Goal: Communication & Community: Participate in discussion

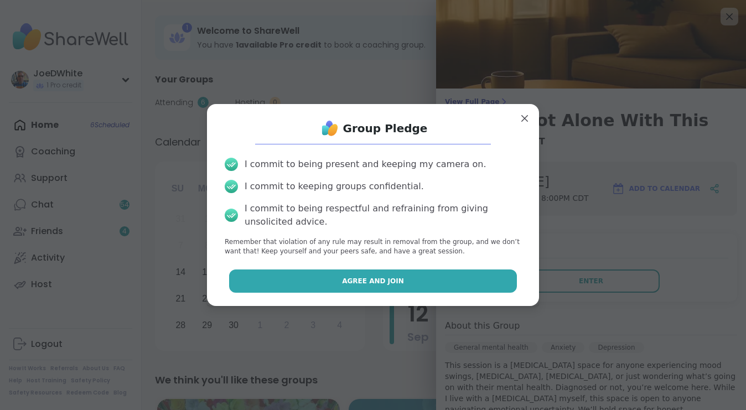
click at [350, 273] on button "Agree and Join" at bounding box center [373, 280] width 288 height 23
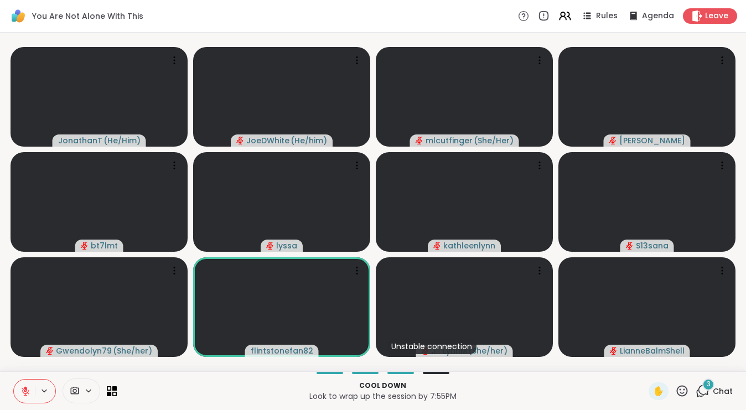
click at [703, 389] on icon at bounding box center [702, 391] width 14 height 14
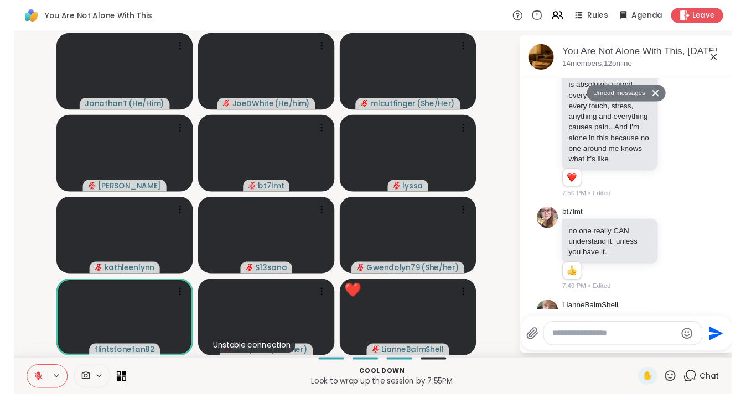
scroll to position [2855, 0]
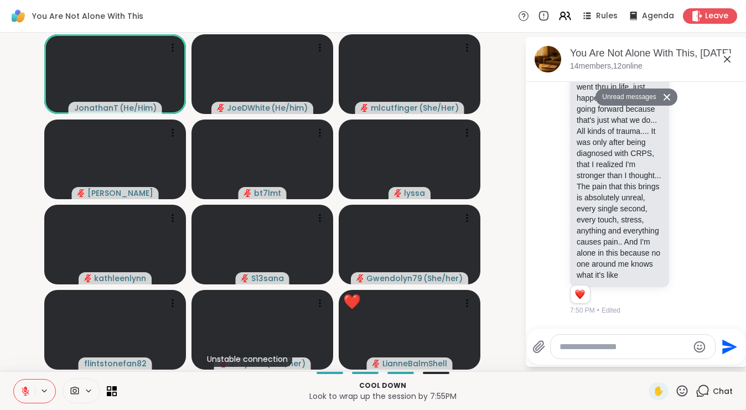
click at [730, 58] on icon at bounding box center [726, 59] width 13 height 13
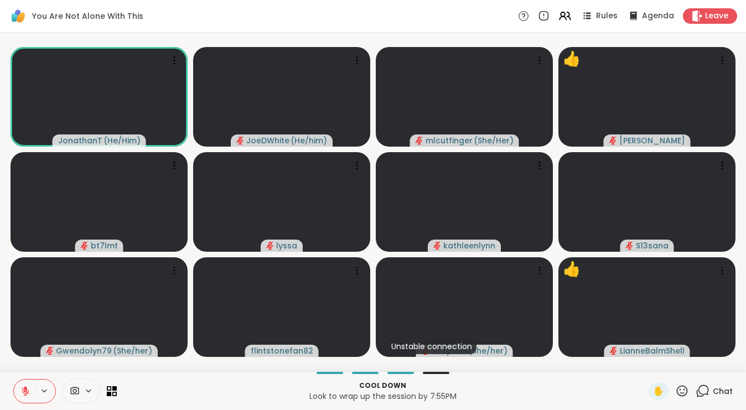
click at [715, 389] on span "Chat" at bounding box center [722, 391] width 20 height 11
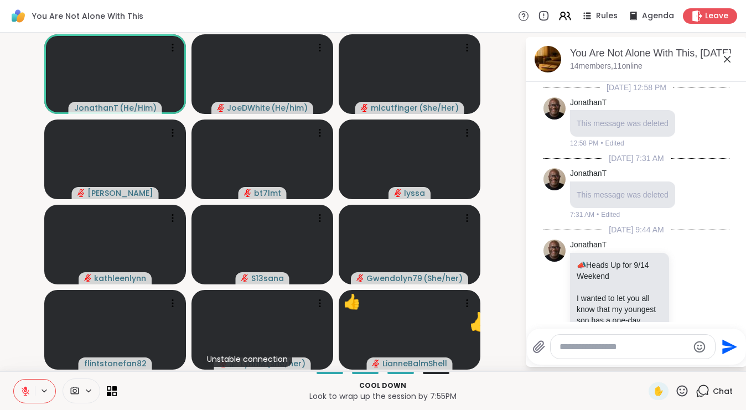
click at [618, 355] on div at bounding box center [632, 347] width 164 height 24
click at [617, 348] on textarea "Type your message" at bounding box center [623, 346] width 129 height 11
click at [727, 58] on icon at bounding box center [727, 59] width 7 height 7
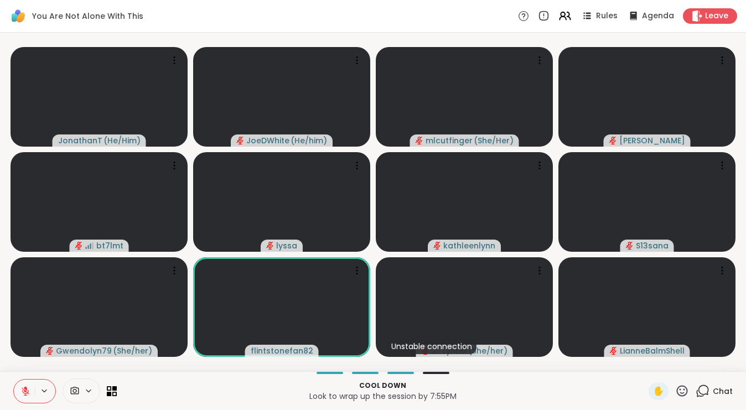
click at [683, 391] on icon at bounding box center [682, 391] width 14 height 14
click at [652, 366] on span "❤️" at bounding box center [649, 361] width 11 height 13
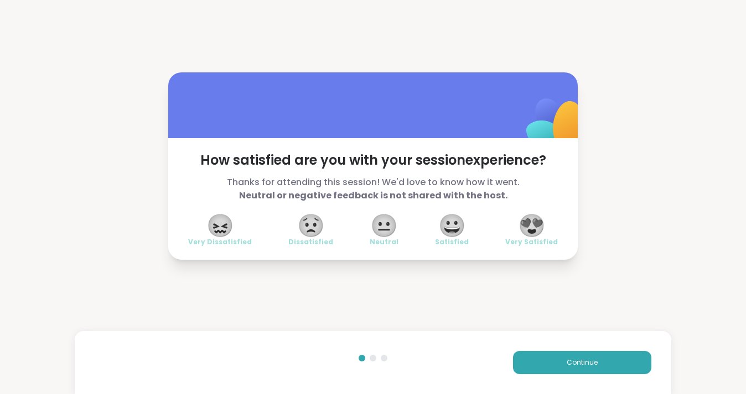
click at [541, 232] on span "😍" at bounding box center [532, 226] width 28 height 20
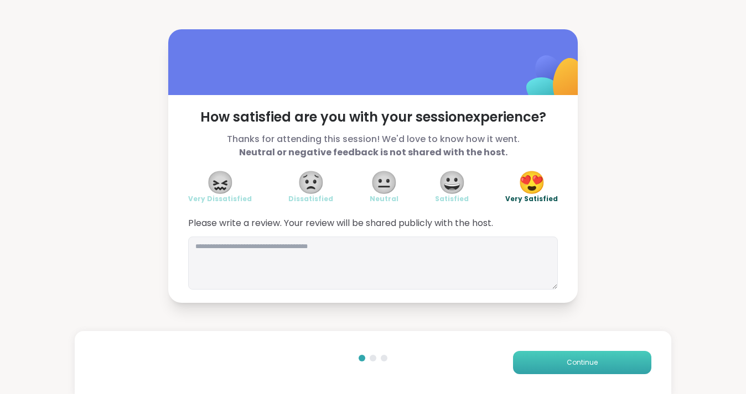
click at [582, 362] on span "Continue" at bounding box center [581, 363] width 31 height 10
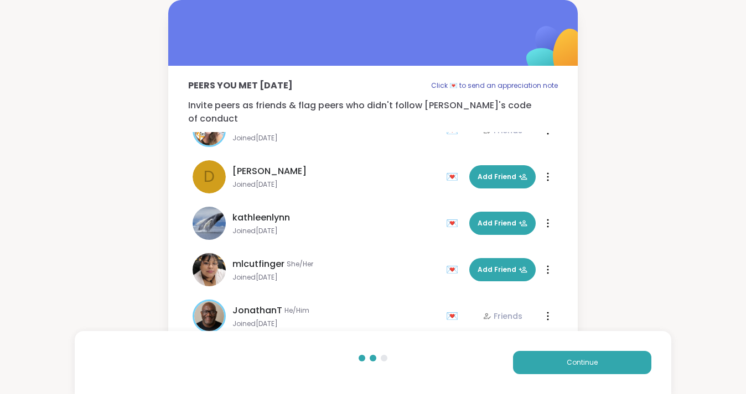
scroll to position [349, 0]
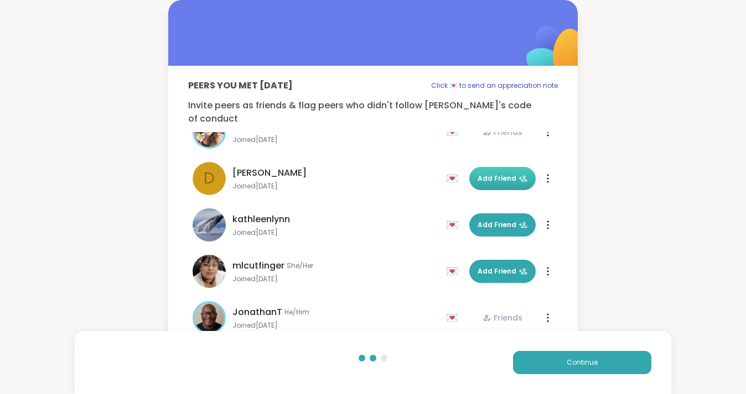
click at [496, 174] on span "Add Friend" at bounding box center [502, 179] width 50 height 10
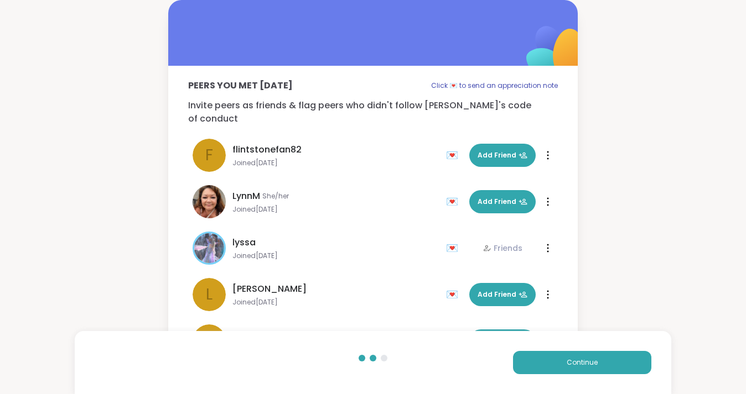
scroll to position [0, 0]
click at [597, 364] on button "Continue" at bounding box center [582, 362] width 138 height 23
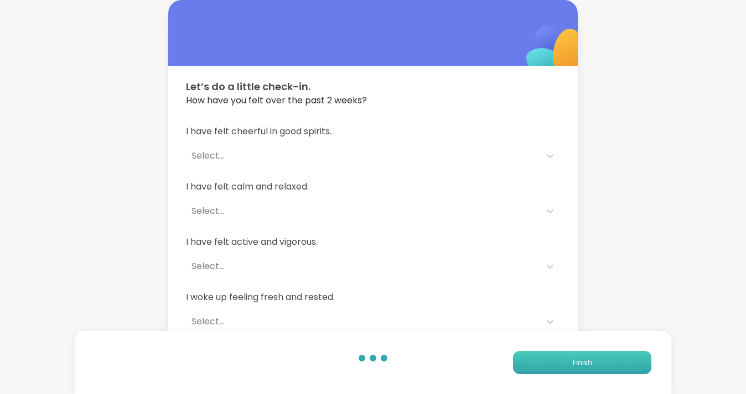
click at [597, 365] on button "Finish" at bounding box center [582, 362] width 138 height 23
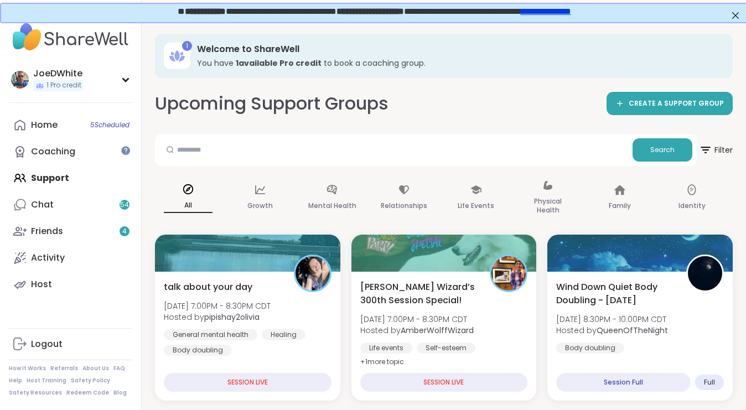
click at [379, 8] on span "**********" at bounding box center [368, 10] width 67 height 8
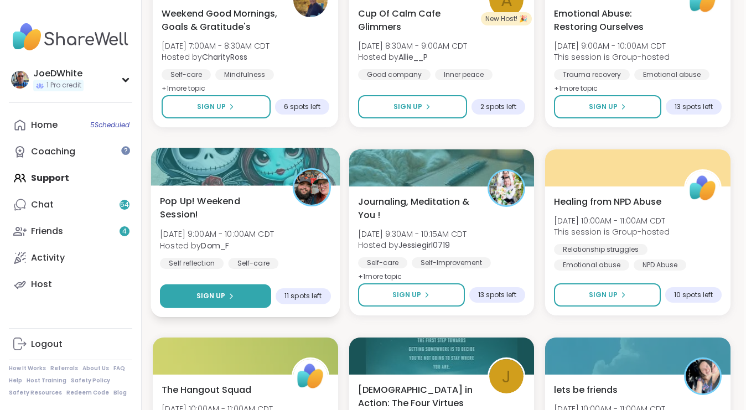
scroll to position [1214, 2]
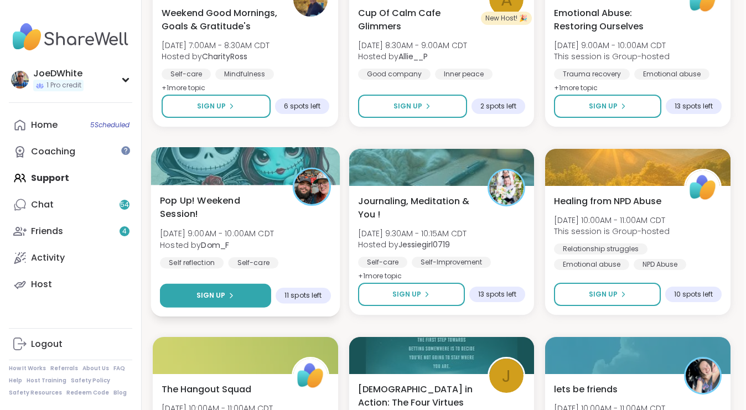
click at [232, 293] on icon at bounding box center [231, 295] width 7 height 7
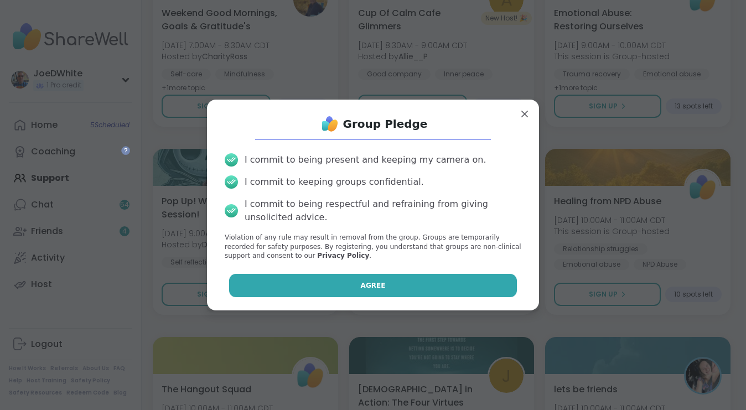
click at [324, 281] on button "Agree" at bounding box center [373, 285] width 288 height 23
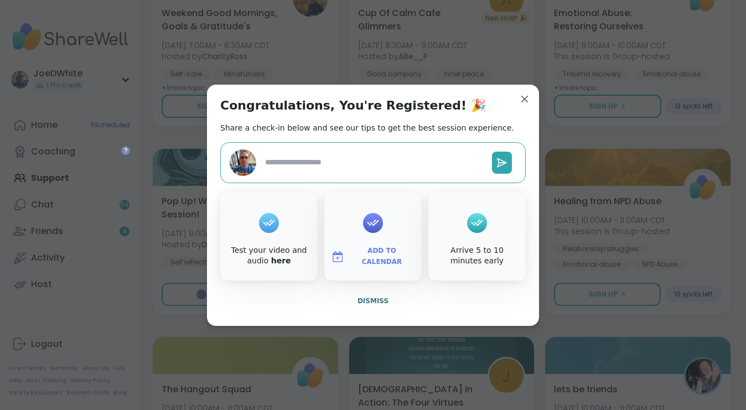
type textarea "*"
click at [376, 304] on span "Dismiss" at bounding box center [372, 301] width 31 height 8
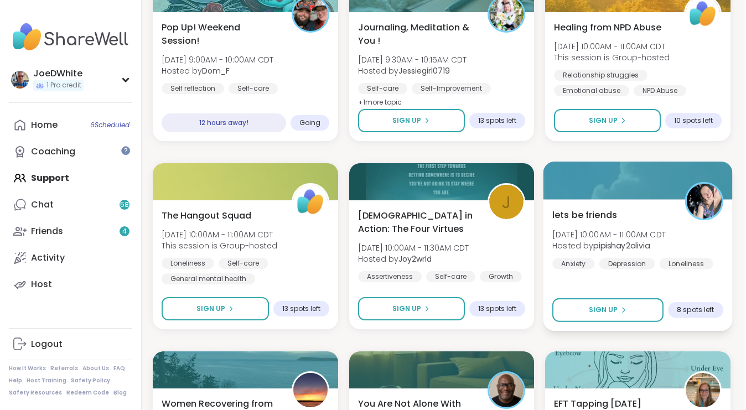
scroll to position [1389, 2]
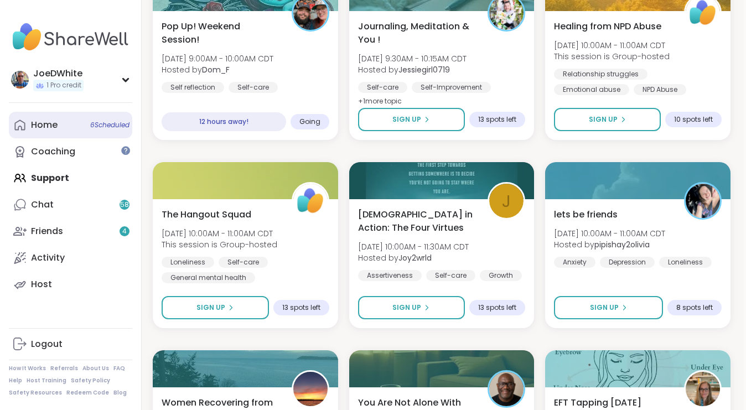
click at [53, 122] on div "Home 6 Scheduled" at bounding box center [44, 125] width 27 height 12
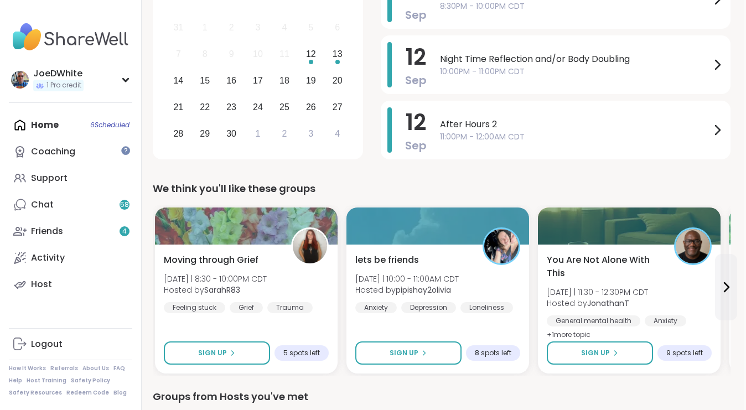
click at [46, 34] on img at bounding box center [70, 37] width 123 height 39
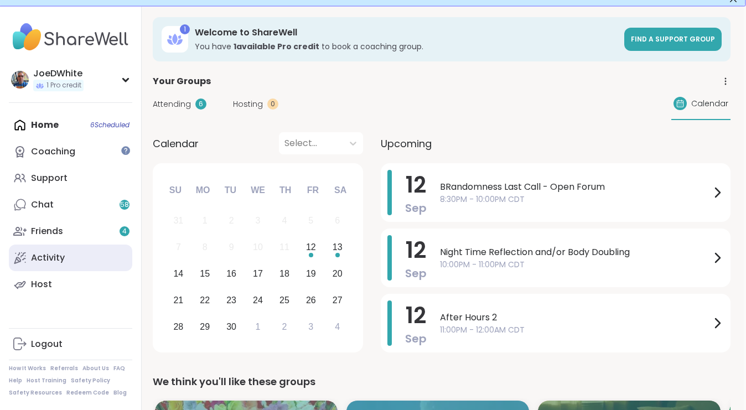
scroll to position [14, 2]
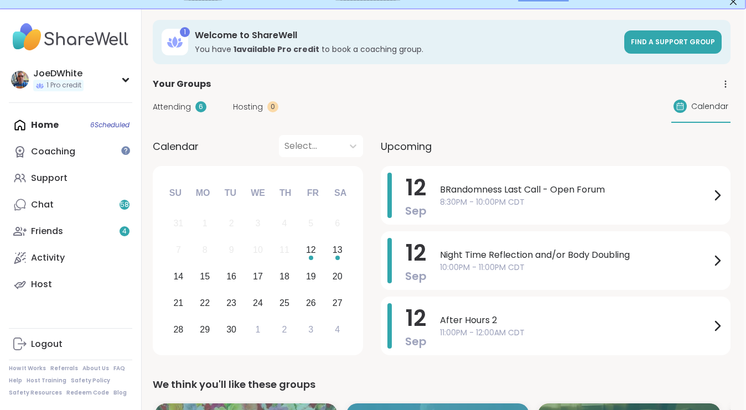
click at [46, 131] on div "Home 6 Scheduled Coaching Support Chat 58 Friends 4 Activity Host" at bounding box center [70, 205] width 123 height 186
click at [48, 72] on div "JoeDWhite" at bounding box center [58, 73] width 50 height 12
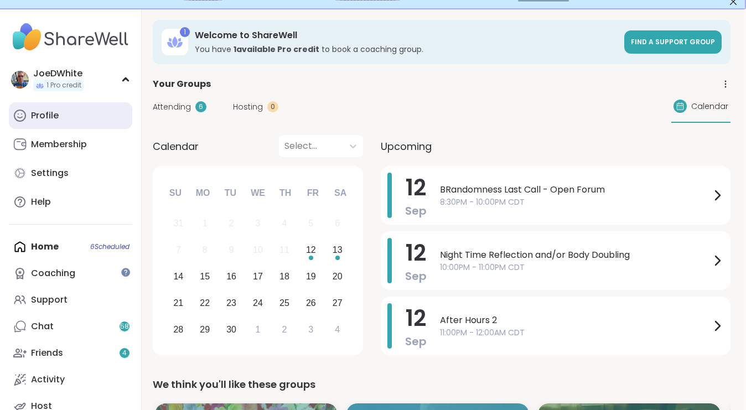
click at [43, 116] on div "Profile" at bounding box center [45, 116] width 28 height 12
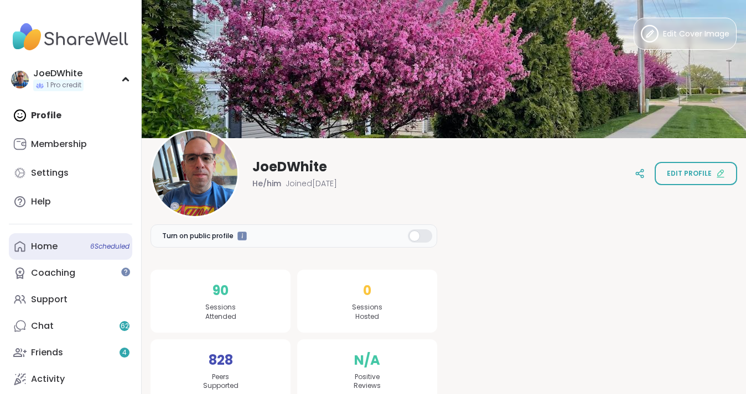
click at [40, 241] on div "Home 6 Scheduled" at bounding box center [44, 247] width 27 height 12
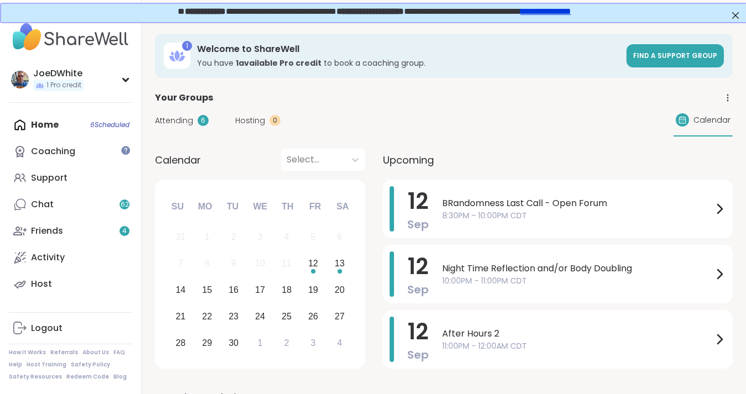
click at [471, 201] on span "BRandomness Last Call - Open Forum" at bounding box center [577, 203] width 271 height 13
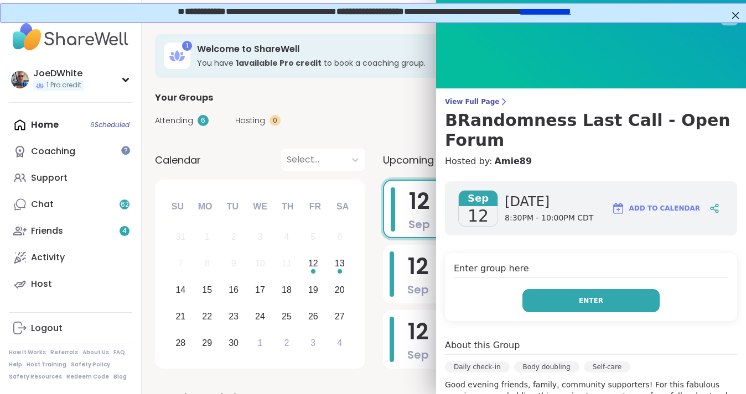
click at [558, 289] on button "Enter" at bounding box center [590, 300] width 137 height 23
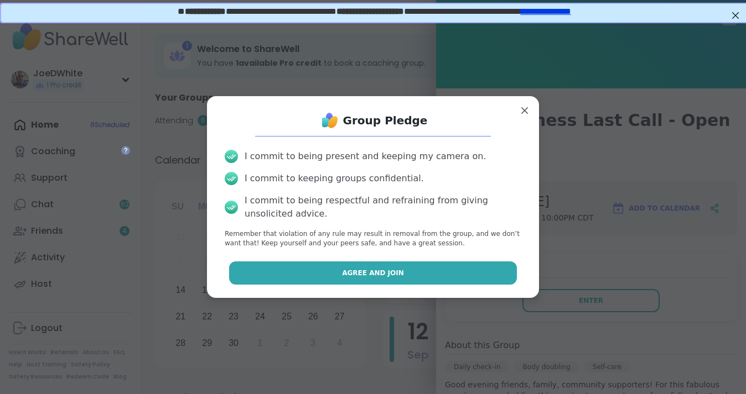
click at [434, 276] on button "Agree and Join" at bounding box center [373, 273] width 288 height 23
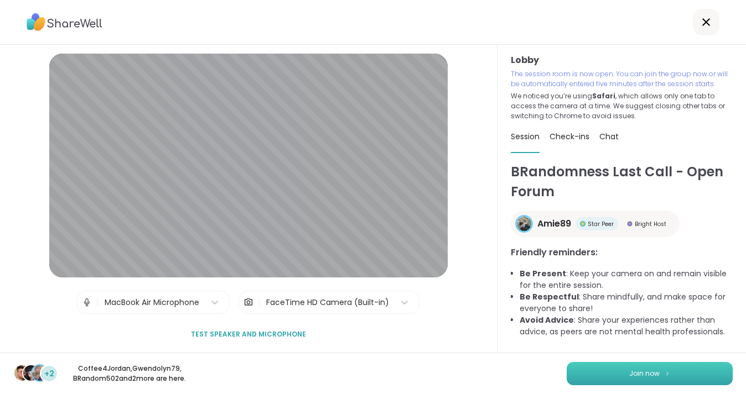
click at [627, 372] on button "Join now" at bounding box center [649, 373] width 166 height 23
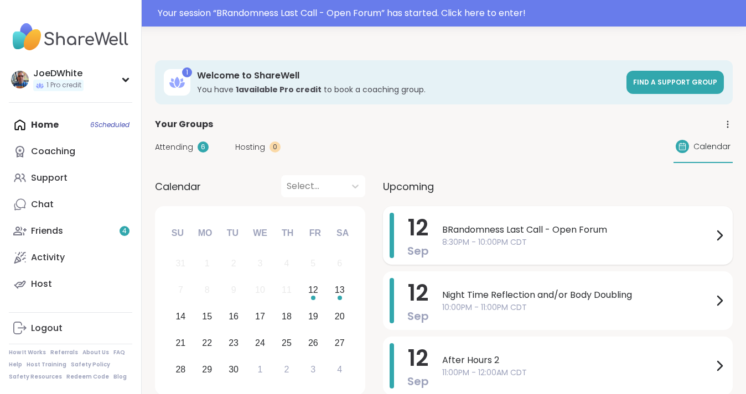
click at [549, 250] on div "BRandomness Last Call - Open Forum 8:30PM - 10:00PM CDT" at bounding box center [584, 235] width 284 height 45
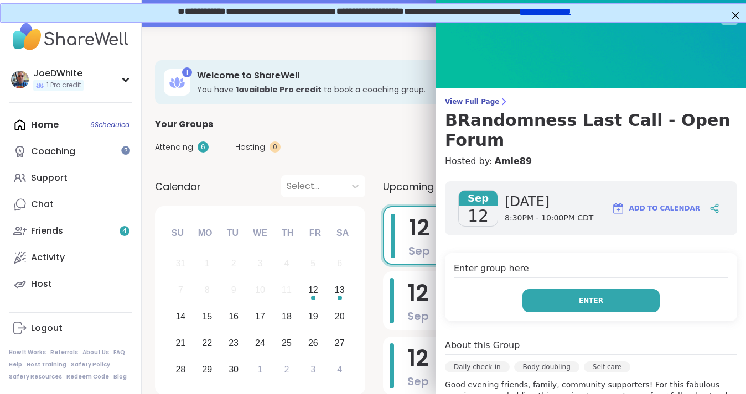
click at [582, 289] on button "Enter" at bounding box center [590, 300] width 137 height 23
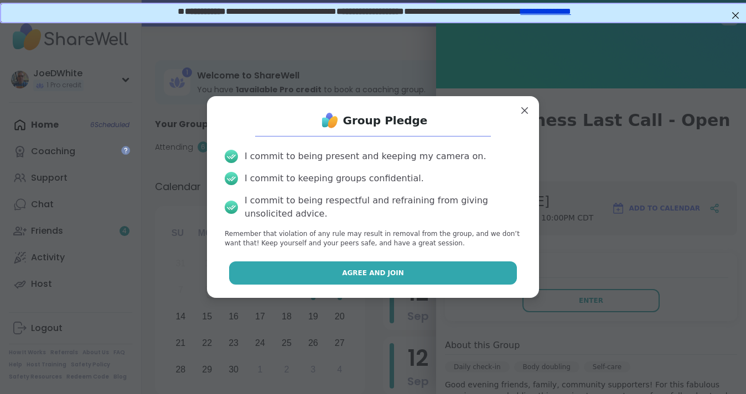
click at [424, 269] on button "Agree and Join" at bounding box center [373, 273] width 288 height 23
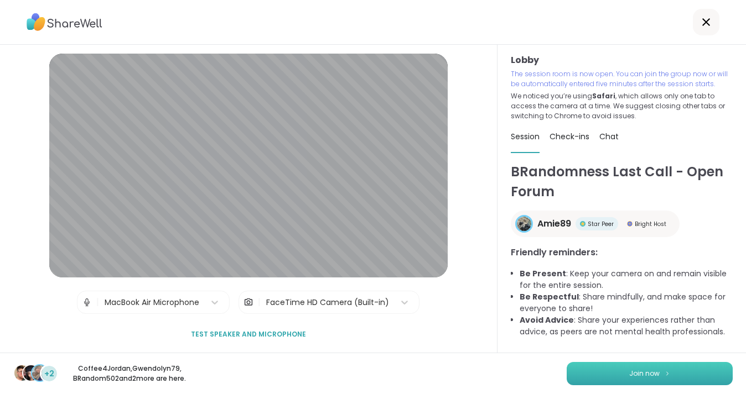
click at [634, 371] on span "Join now" at bounding box center [644, 374] width 30 height 10
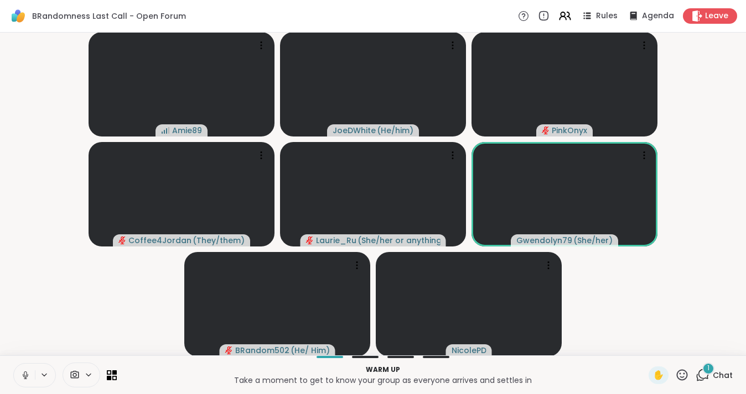
click at [24, 373] on icon at bounding box center [25, 376] width 10 height 10
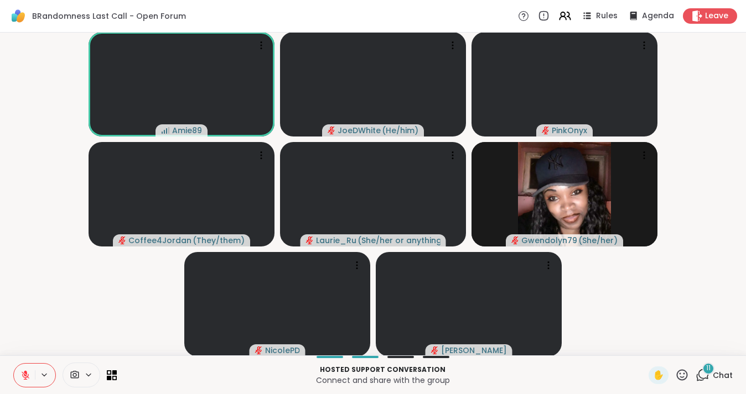
click at [24, 372] on icon at bounding box center [25, 376] width 10 height 10
click at [26, 371] on icon at bounding box center [25, 376] width 10 height 10
click at [26, 368] on button at bounding box center [24, 375] width 21 height 23
click at [23, 375] on icon at bounding box center [25, 376] width 10 height 10
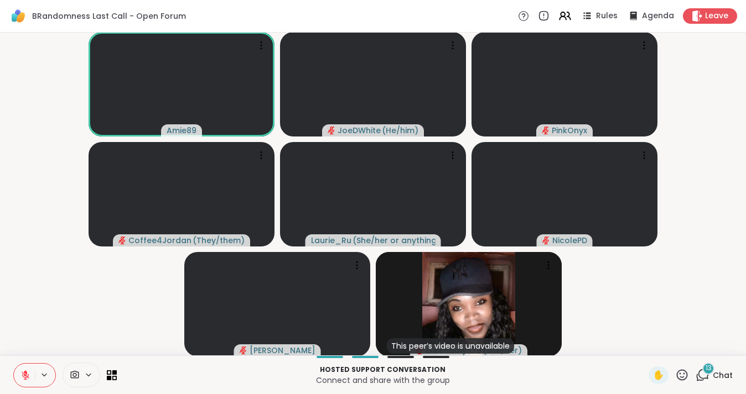
click at [715, 376] on span "Chat" at bounding box center [722, 375] width 20 height 11
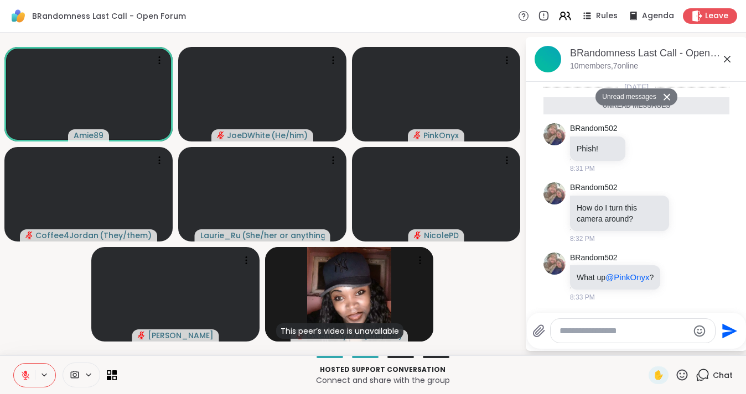
scroll to position [774, 0]
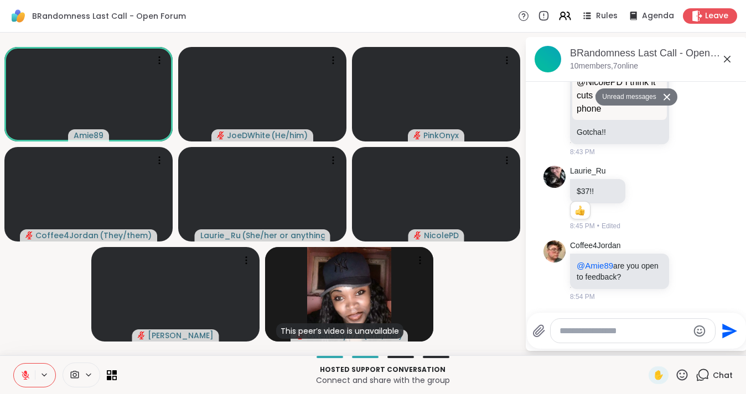
click at [724, 53] on icon at bounding box center [726, 59] width 13 height 13
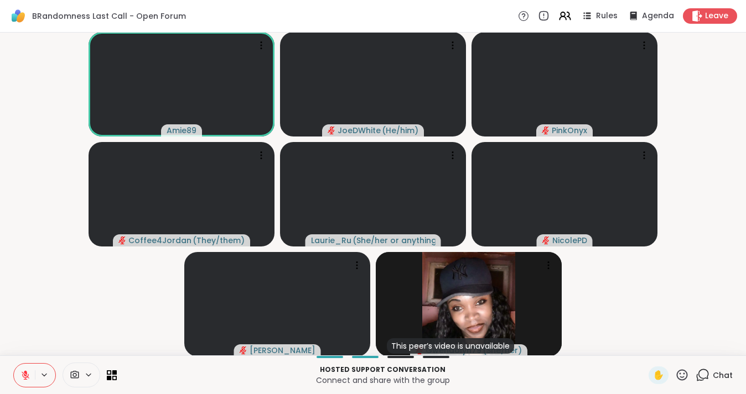
click at [720, 378] on span "Chat" at bounding box center [722, 375] width 20 height 11
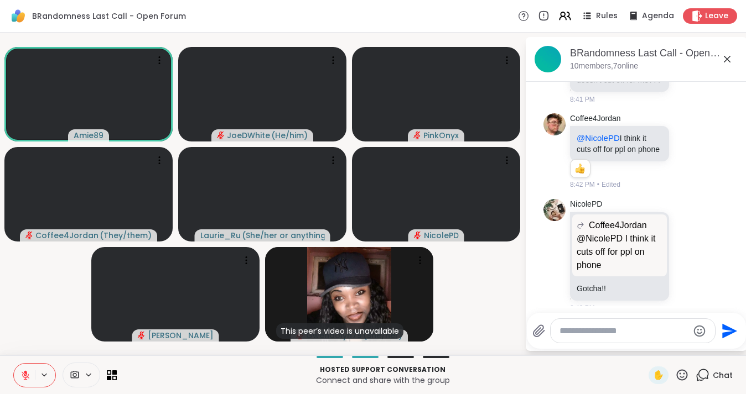
scroll to position [748, 0]
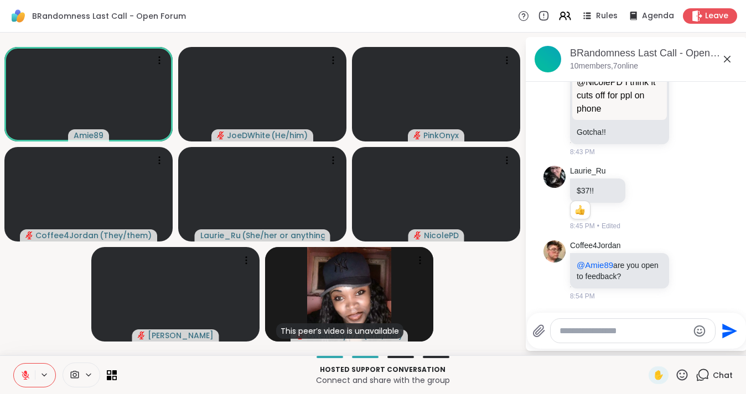
click at [726, 54] on icon at bounding box center [726, 59] width 13 height 13
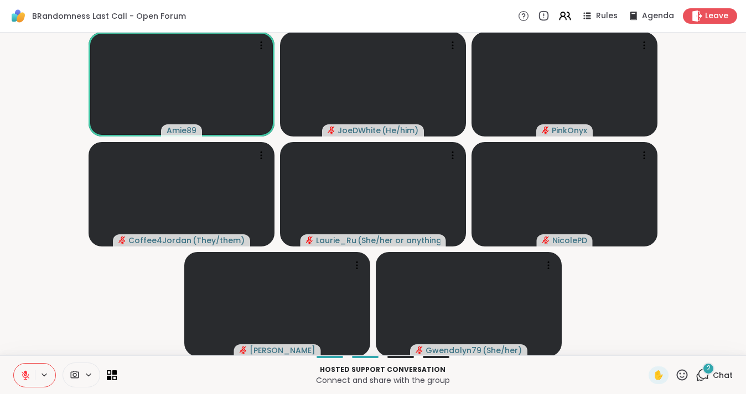
click at [715, 364] on div "Hosted support conversation Connect and share with the group ✋ 2 Chat" at bounding box center [373, 375] width 746 height 39
click at [708, 369] on span "2" at bounding box center [708, 368] width 4 height 9
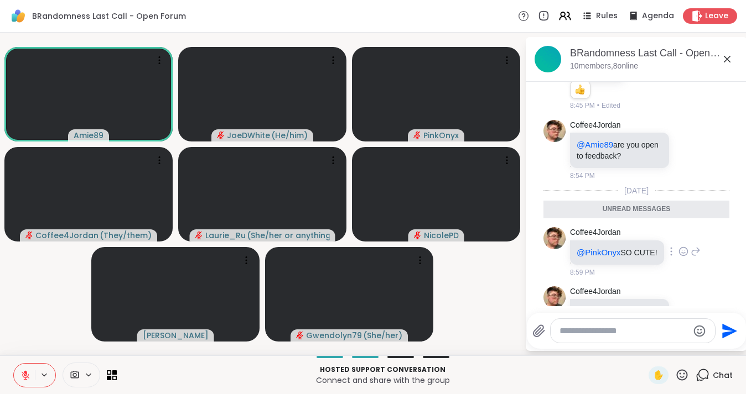
scroll to position [836, 0]
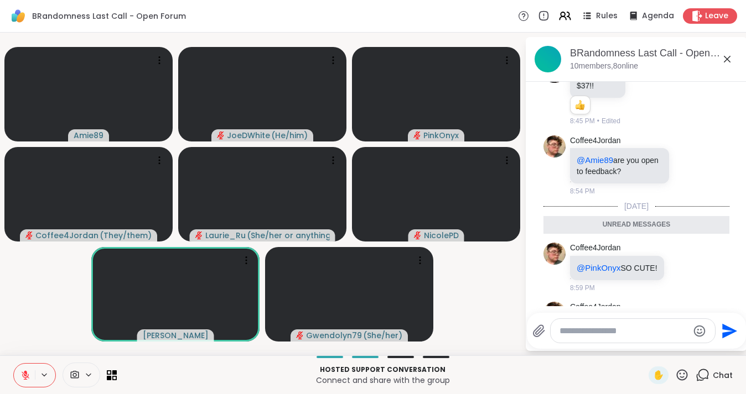
click at [726, 59] on icon at bounding box center [727, 59] width 7 height 7
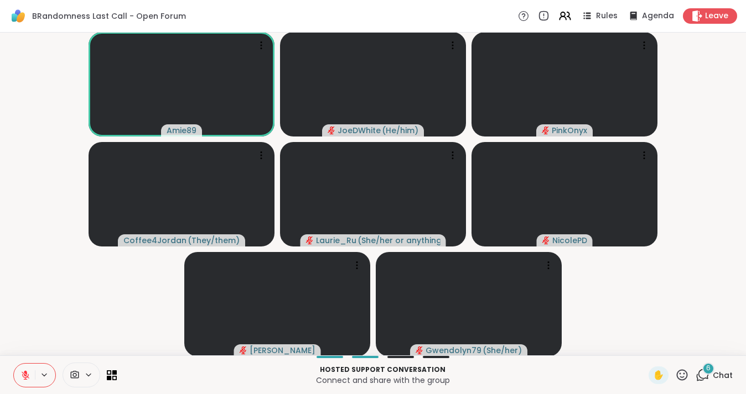
click at [711, 375] on div "6 Chat" at bounding box center [713, 376] width 37 height 18
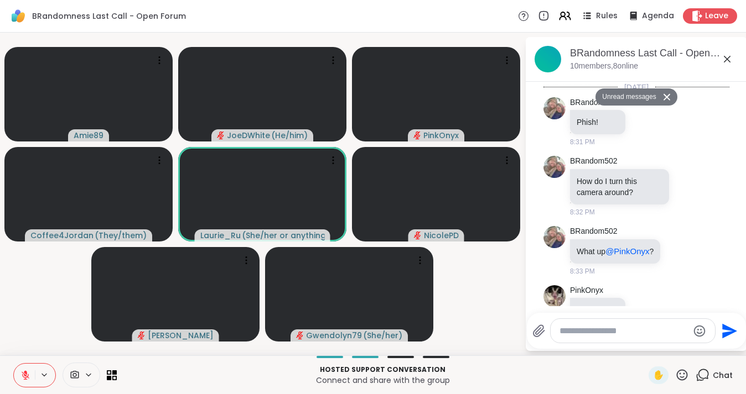
click at [731, 56] on icon at bounding box center [726, 59] width 13 height 13
